Goal: Transaction & Acquisition: Purchase product/service

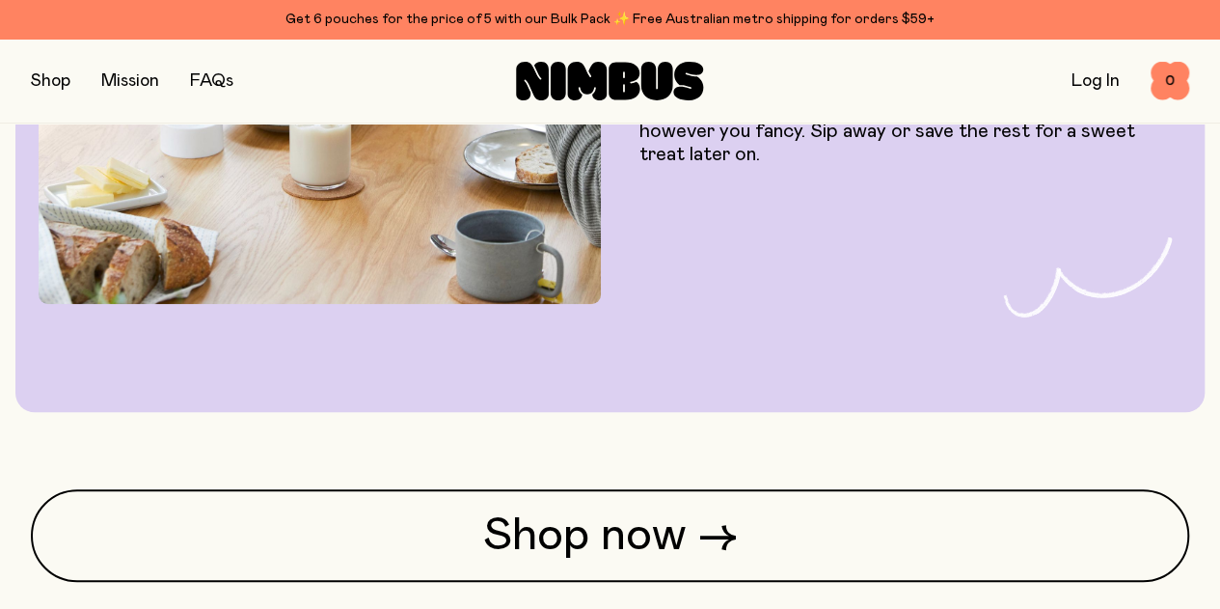
scroll to position [4268, 0]
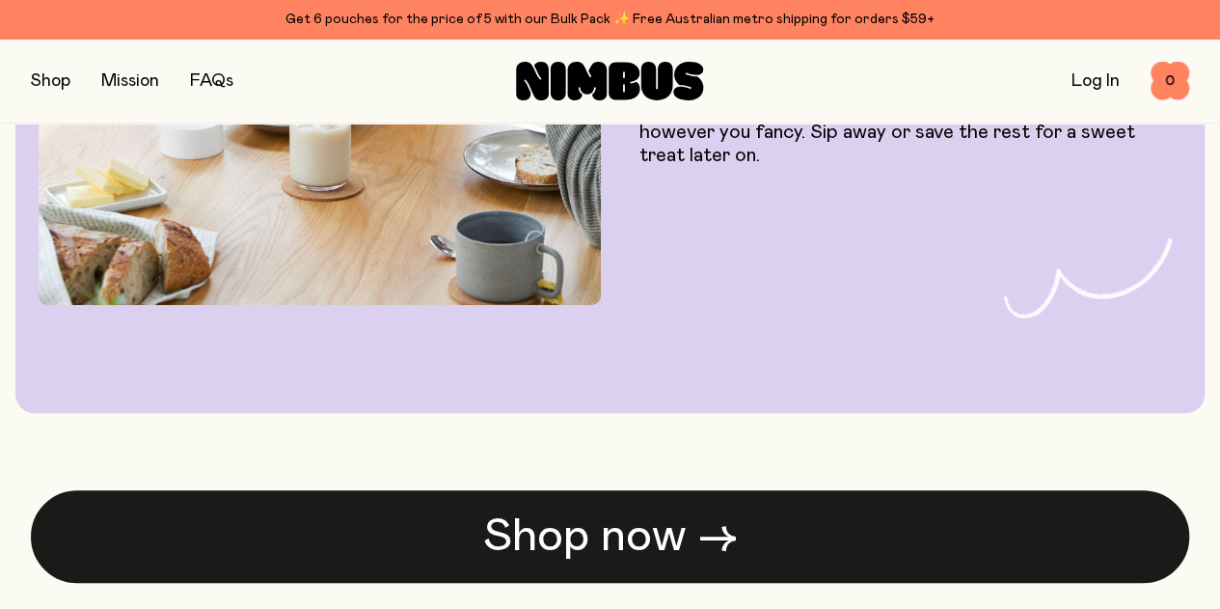
click at [695, 490] on link "Shop now →" at bounding box center [610, 536] width 1159 height 93
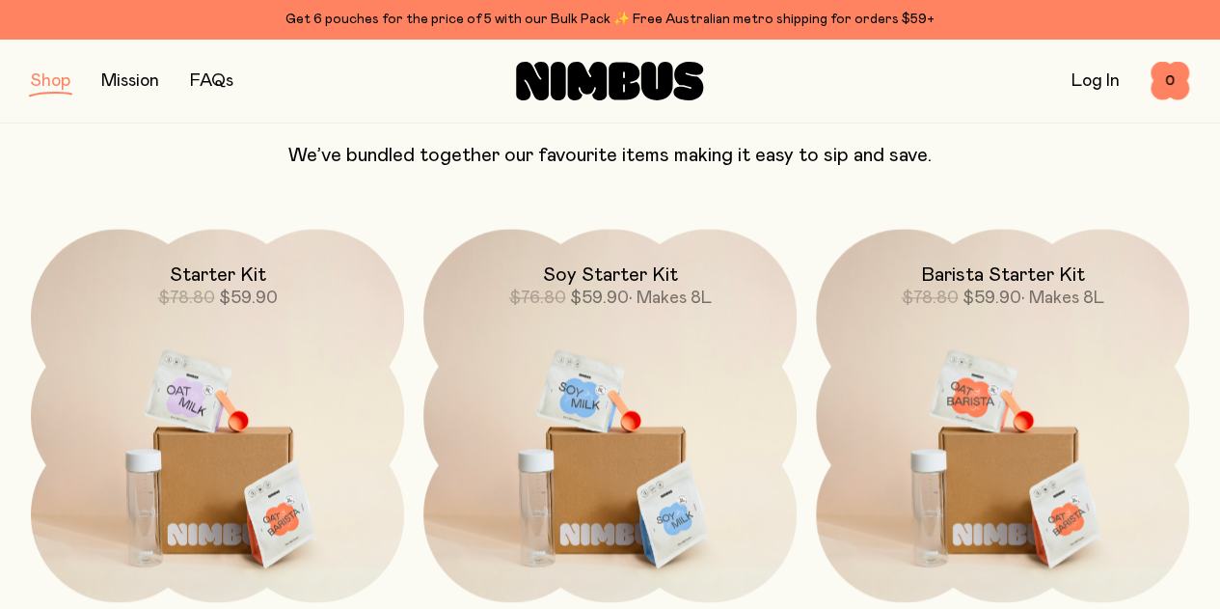
scroll to position [1261, 0]
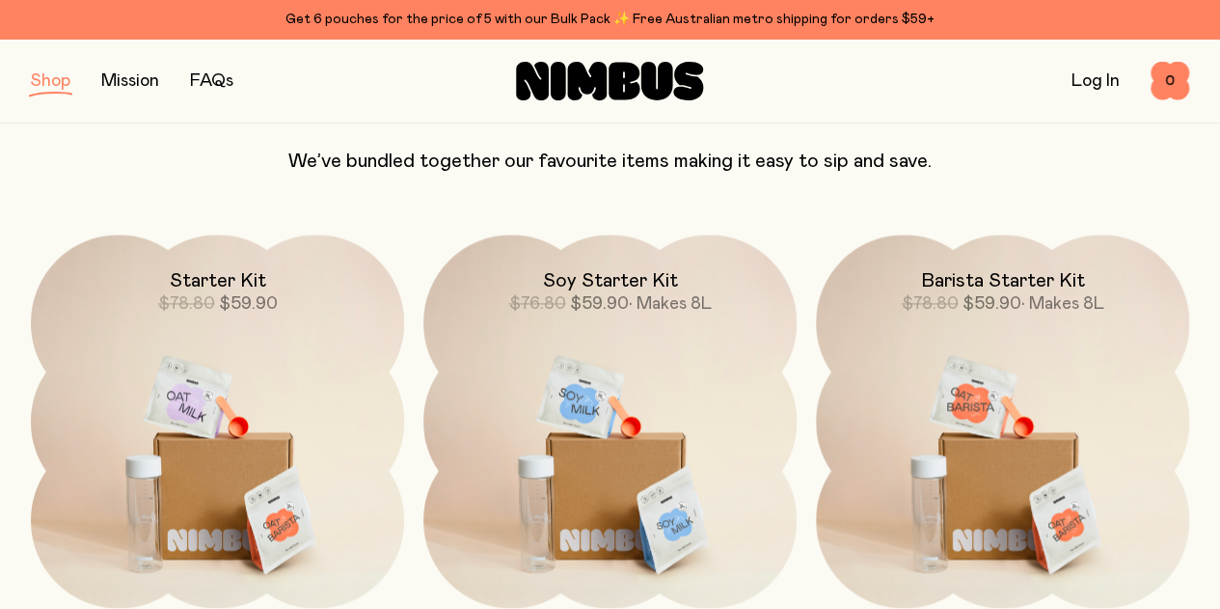
click at [1012, 290] on img at bounding box center [1002, 453] width 373 height 439
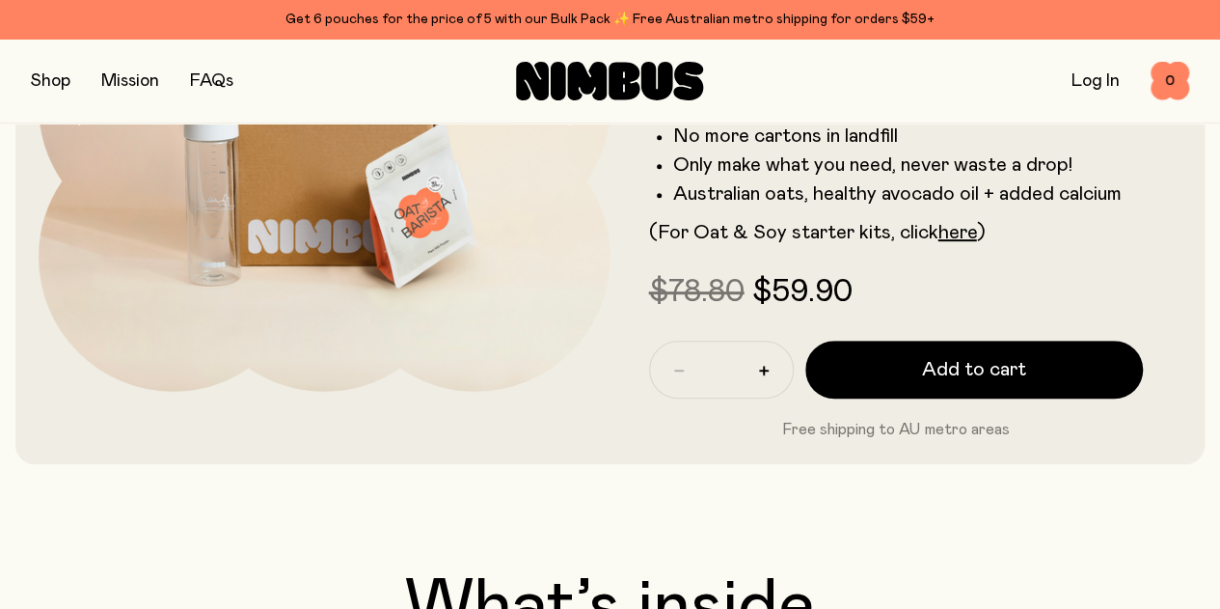
scroll to position [343, 0]
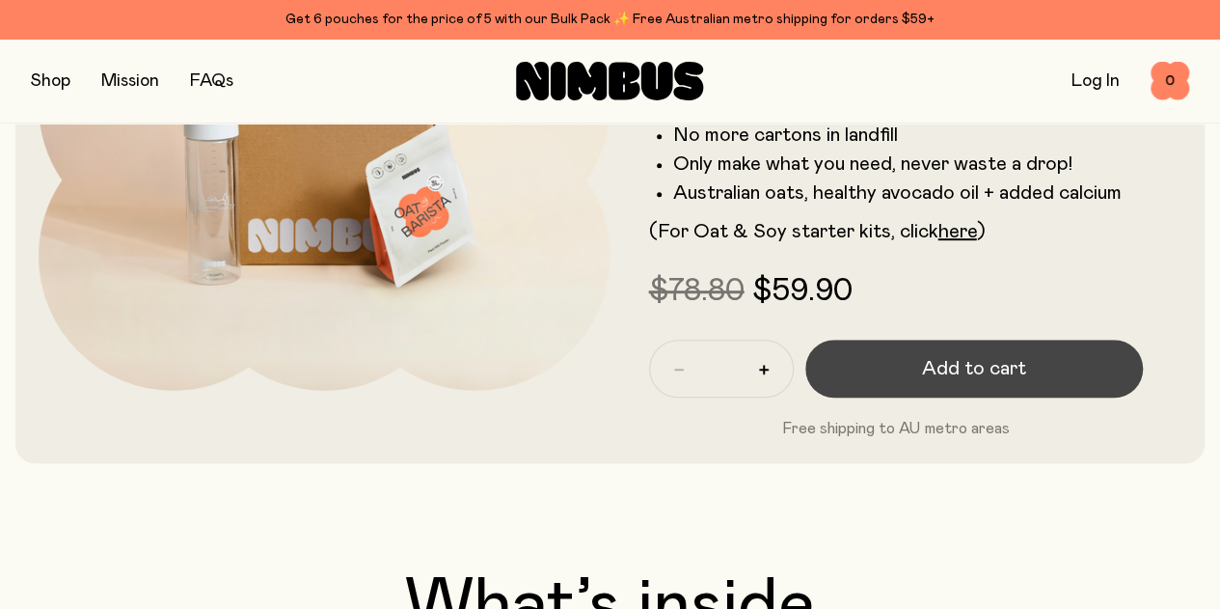
click at [1002, 382] on span "Add to cart" at bounding box center [974, 368] width 104 height 27
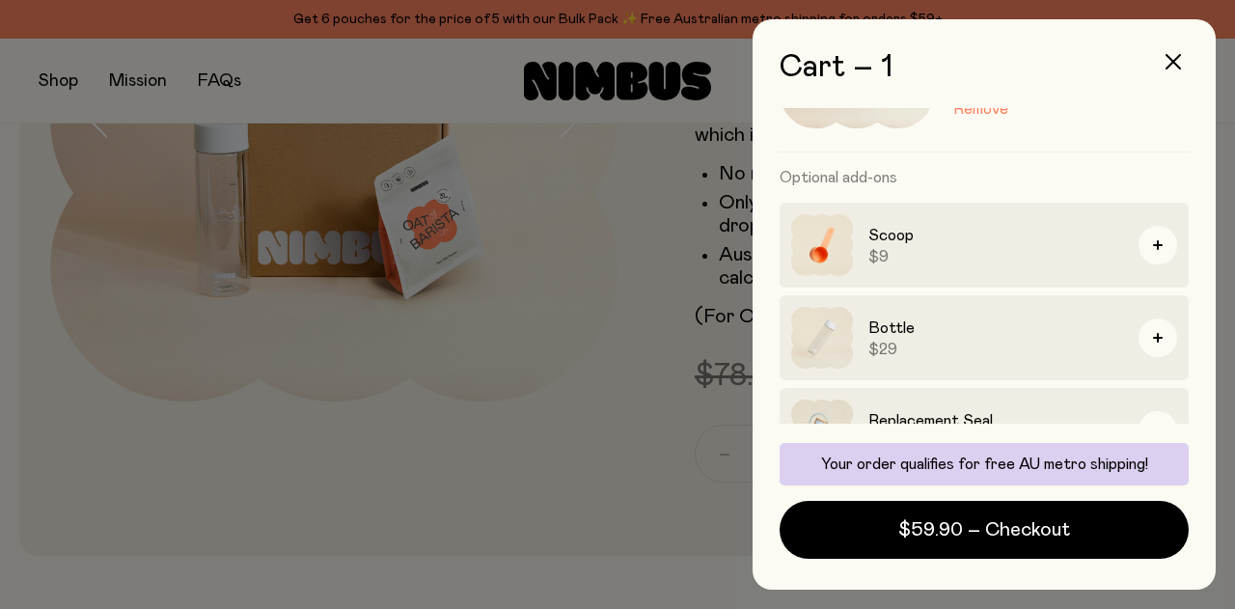
scroll to position [0, 0]
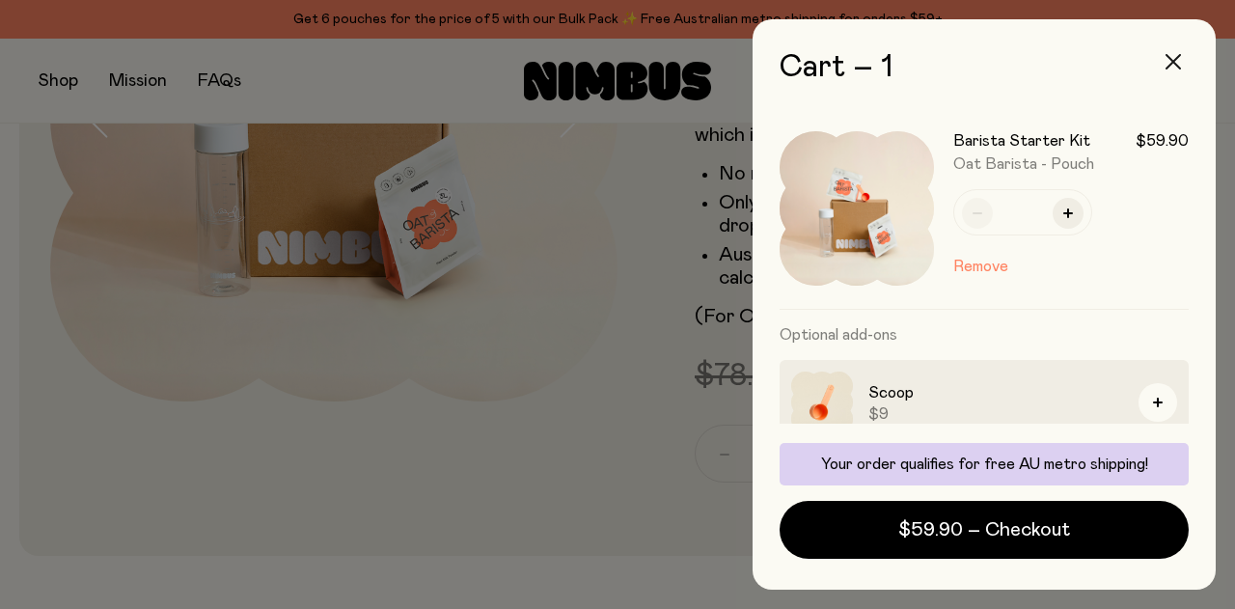
click at [1176, 63] on icon "button" at bounding box center [1172, 61] width 15 height 15
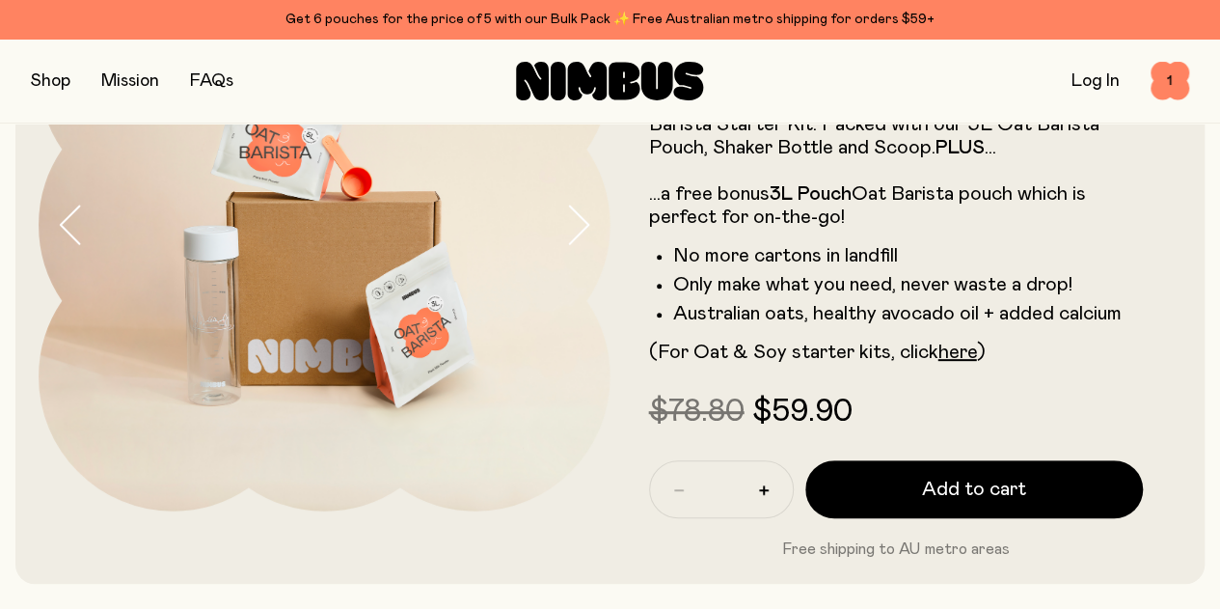
scroll to position [224, 0]
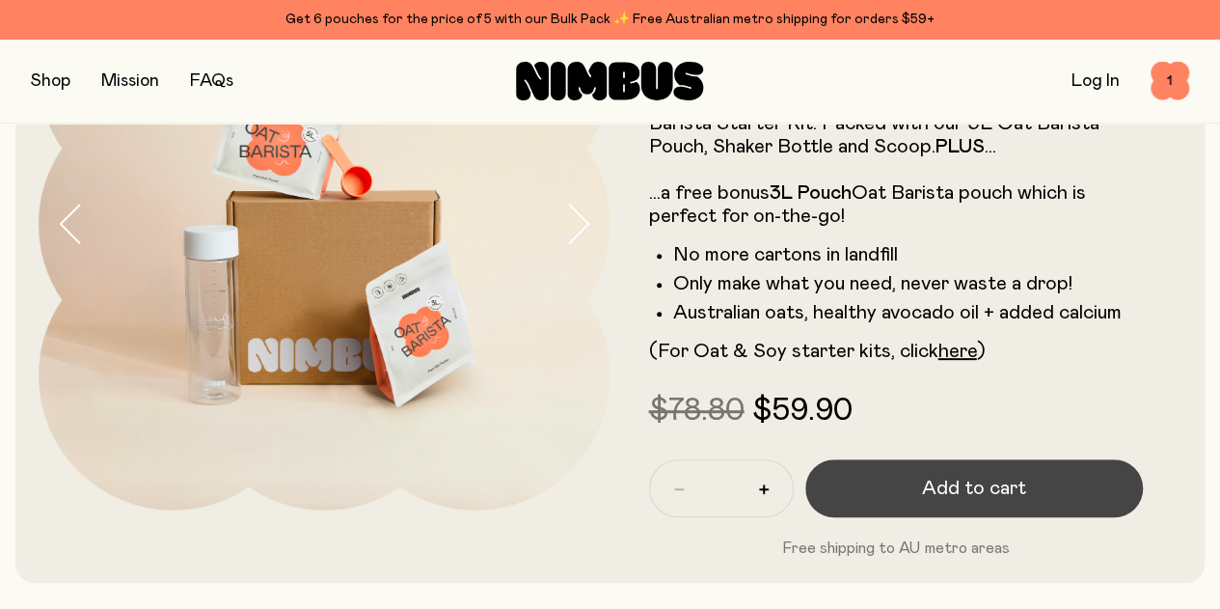
click at [985, 502] on span "Add to cart" at bounding box center [974, 488] width 104 height 27
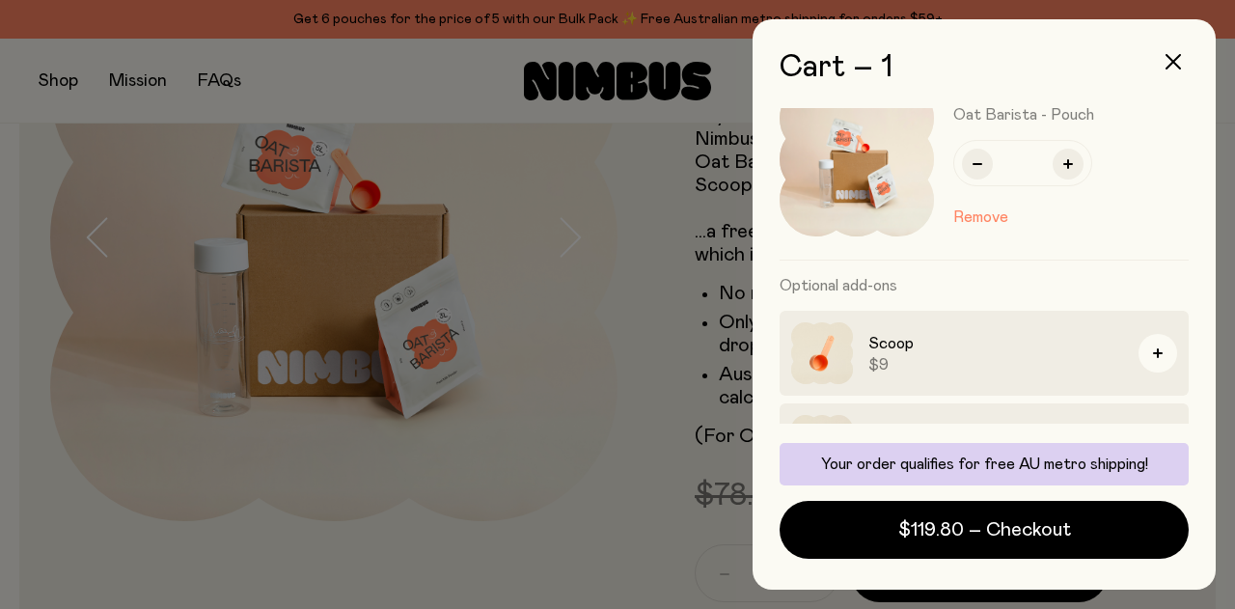
scroll to position [0, 0]
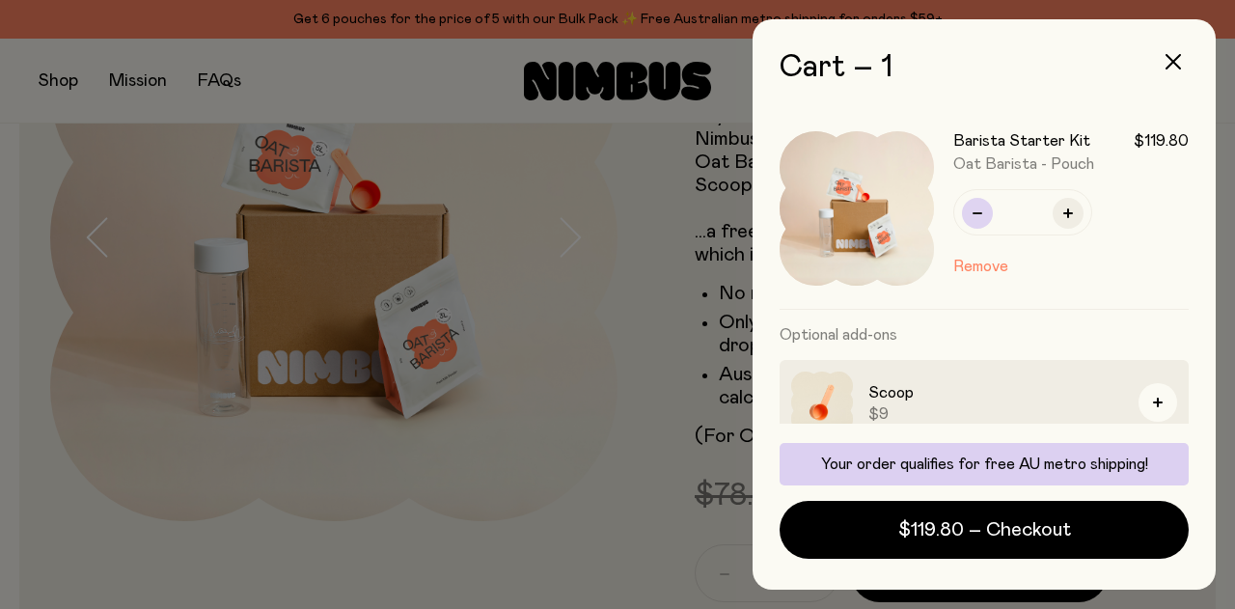
click at [982, 212] on button "button" at bounding box center [977, 213] width 31 height 31
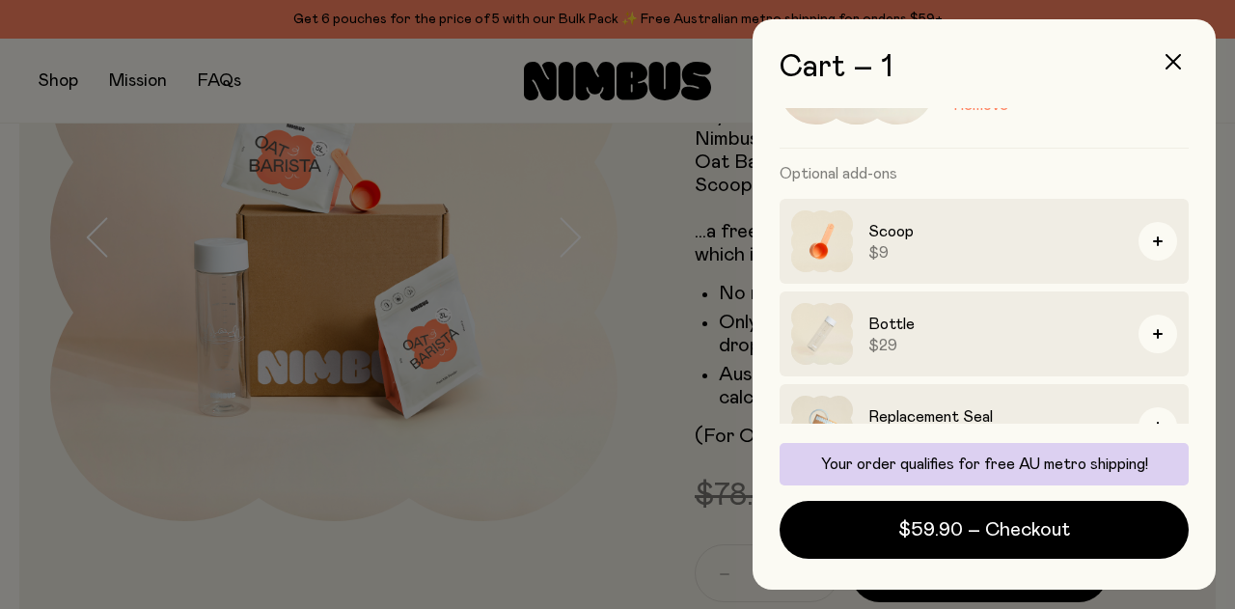
scroll to position [205, 0]
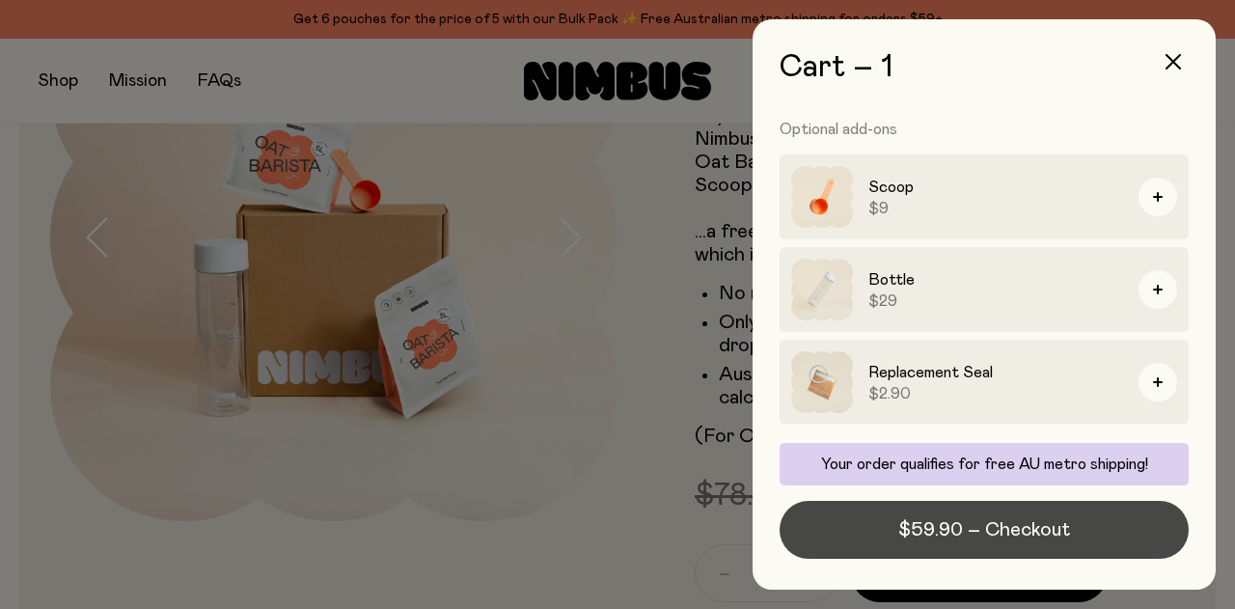
click at [953, 534] on span "$59.90 – Checkout" at bounding box center [984, 529] width 172 height 27
